Goal: Task Accomplishment & Management: Use online tool/utility

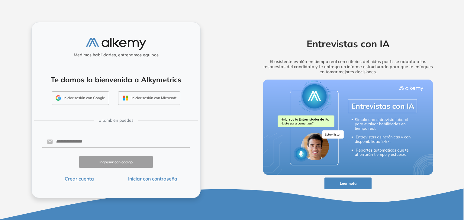
click at [156, 178] on button "Iniciar con contraseña" at bounding box center [153, 178] width 74 height 7
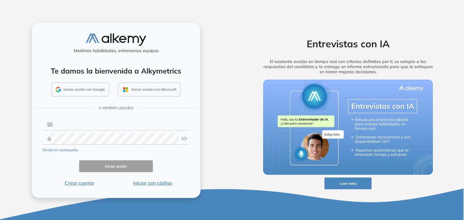
type input "**********"
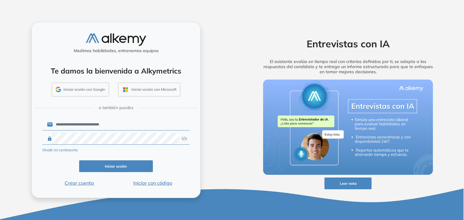
click at [101, 123] on input "**********" at bounding box center [121, 124] width 137 height 11
click at [120, 163] on button "Iniciar sesión" at bounding box center [116, 167] width 74 height 12
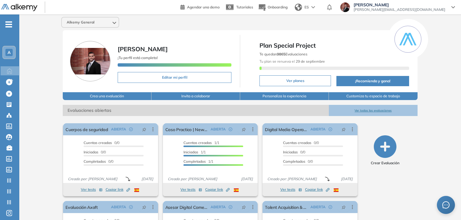
click at [9, 23] on span "-" at bounding box center [8, 23] width 7 height 5
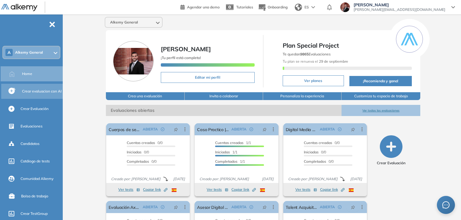
click at [31, 93] on span "Crear evaluacion con AI" at bounding box center [42, 91] width 40 height 5
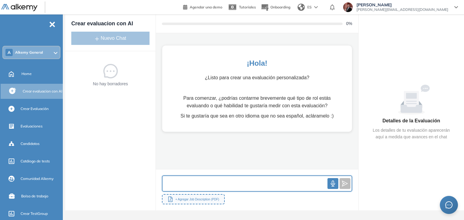
click at [228, 182] on input "text" at bounding box center [244, 183] width 165 height 13
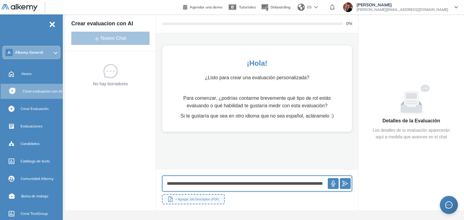
scroll to position [0, 97]
type input "**********"
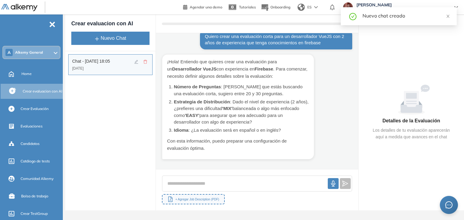
scroll to position [14, 0]
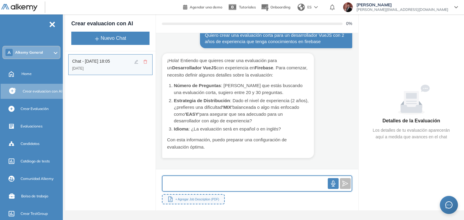
click at [239, 179] on input "text" at bounding box center [244, 183] width 165 height 13
type input "**********"
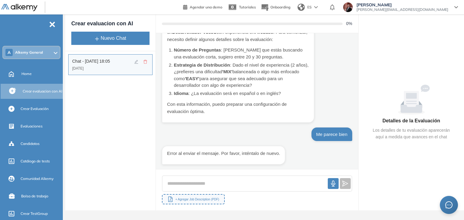
scroll to position [52, 0]
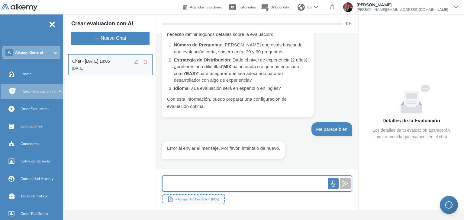
click at [215, 179] on input "text" at bounding box center [244, 183] width 165 height 13
type input "**********"
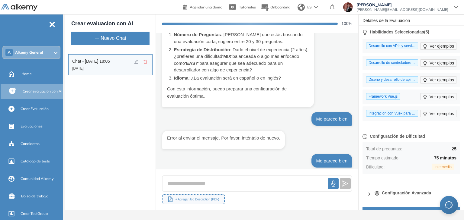
scroll to position [61, 0]
click at [437, 44] on span "Ver ejemplos" at bounding box center [441, 46] width 24 height 7
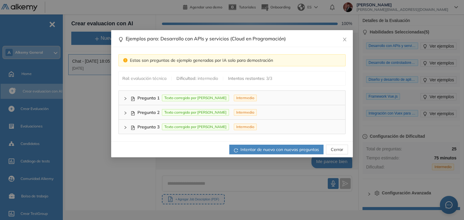
click at [125, 97] on icon "right" at bounding box center [125, 99] width 4 height 4
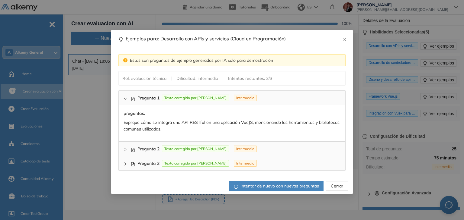
click at [338, 181] on button "Cerrar" at bounding box center [337, 186] width 22 height 10
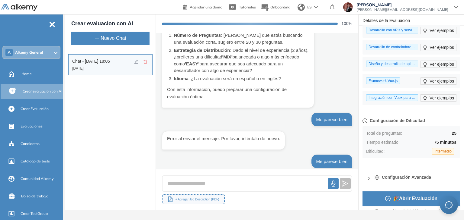
scroll to position [23, 0]
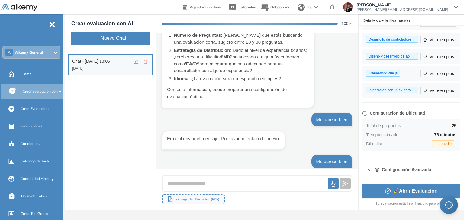
click at [369, 171] on icon "right" at bounding box center [369, 171] width 4 height 4
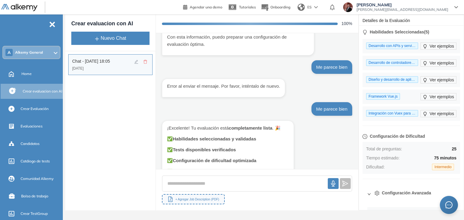
scroll to position [152, 0]
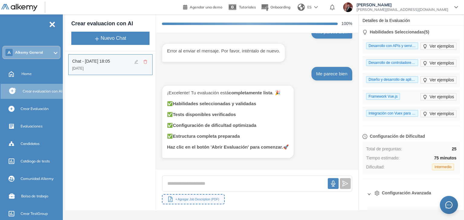
click at [115, 9] on header "Agendar una demo Tutoriales Onboarding ES Juan Manuel Ferreyra Maspero juanmanu…" at bounding box center [232, 7] width 464 height 14
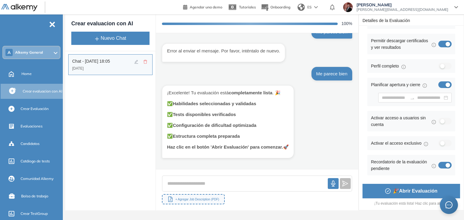
scroll to position [169, 0]
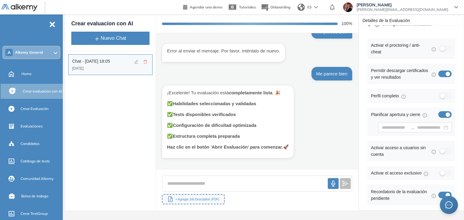
click at [440, 49] on div "button" at bounding box center [442, 48] width 5 height 5
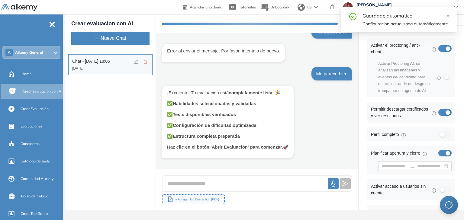
click at [445, 77] on div "button" at bounding box center [447, 78] width 4 height 4
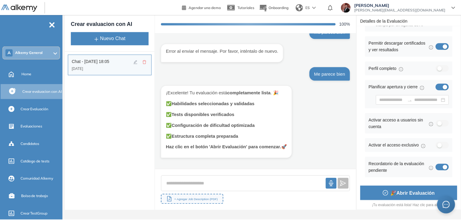
scroll to position [237, 0]
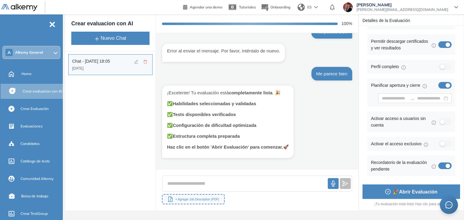
click at [397, 193] on span "🎉 Abrir Evaluación" at bounding box center [415, 192] width 44 height 8
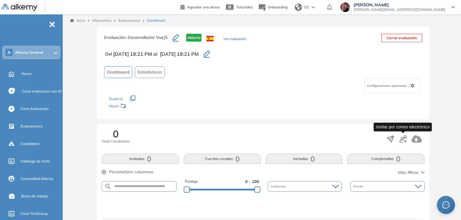
click at [400, 136] on icon "button" at bounding box center [403, 139] width 7 height 7
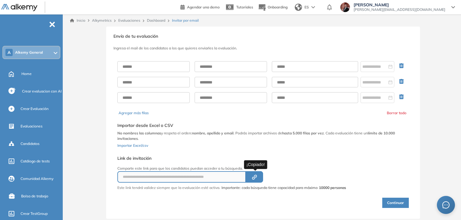
click at [258, 175] on icon "Created by potrace 1.16, written by Peter Selinger 2001-2019" at bounding box center [254, 177] width 7 height 5
click at [158, 20] on link "Dashboard" at bounding box center [156, 20] width 18 height 5
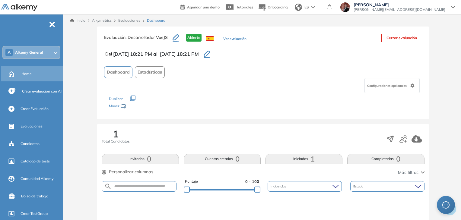
click at [29, 77] on div "Home" at bounding box center [41, 74] width 40 height 10
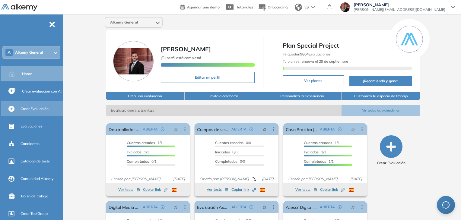
click at [41, 111] on div "Crear Evaluación" at bounding box center [41, 109] width 41 height 10
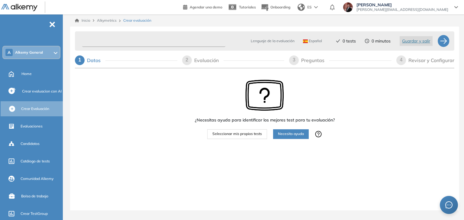
click at [121, 42] on input "text" at bounding box center [153, 41] width 143 height 12
type input "*"
type input "********"
type input "**********"
click at [241, 136] on span "Seleccionar mis propios tests" at bounding box center [236, 134] width 49 height 6
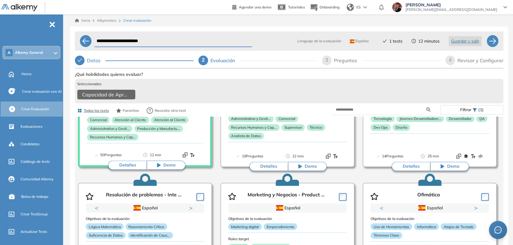
click at [346, 62] on div "Preguntas" at bounding box center [348, 61] width 28 height 10
select select "*****"
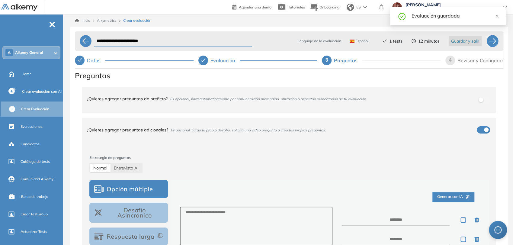
click at [463, 98] on div "¿Quieres agregar preguntas de prefiltro? Es opcional, filtra automaticamente po…" at bounding box center [285, 99] width 397 height 16
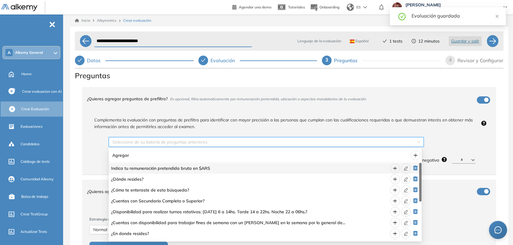
click at [214, 146] on input "search" at bounding box center [263, 141] width 303 height 9
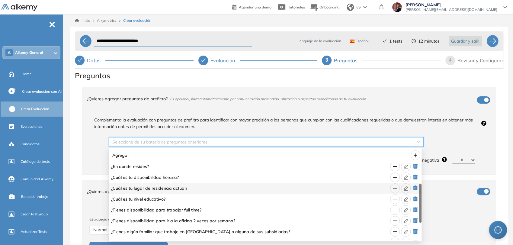
scroll to position [101, 0]
